Goal: Check status: Check status

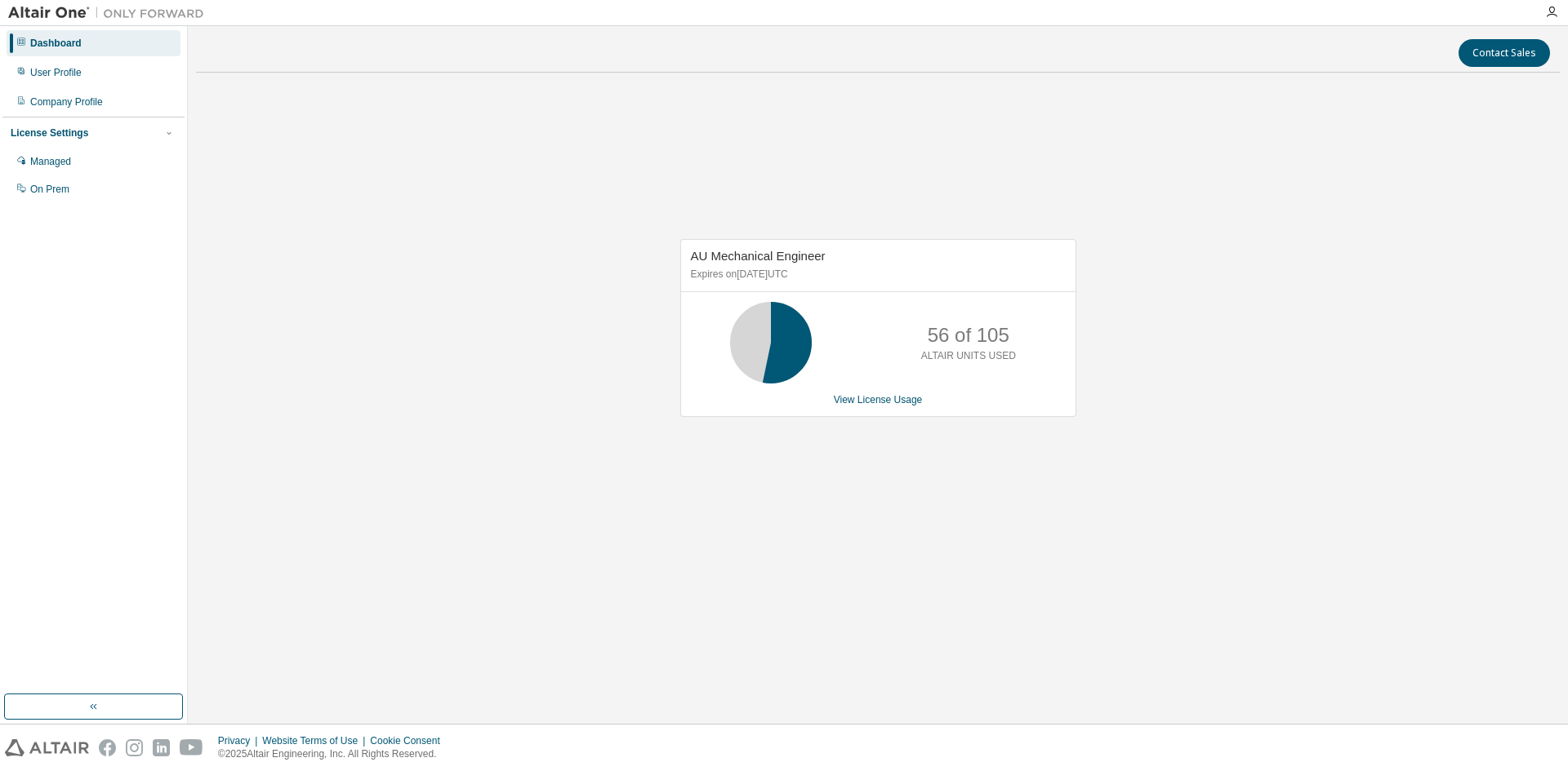
drag, startPoint x: 0, startPoint y: 0, endPoint x: 66, endPoint y: 35, distance: 74.7
click at [455, 234] on div "AU Mechanical Engineer Expires on June 1, 2026 UTC 56 of 105 ALTAIR UNITS USED …" at bounding box center [878, 336] width 1364 height 501
